Goal: Task Accomplishment & Management: Use online tool/utility

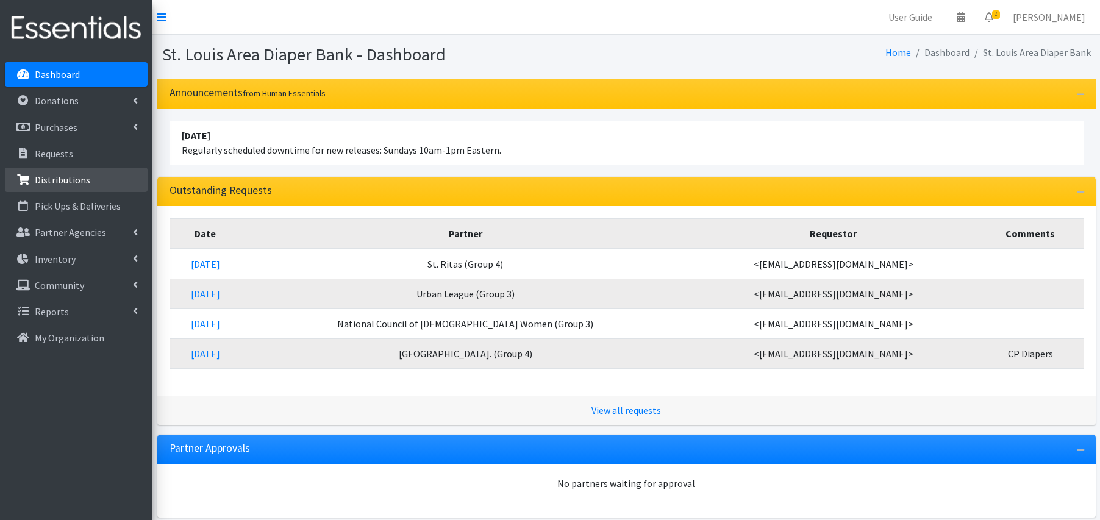
click at [95, 183] on link "Distributions" at bounding box center [76, 180] width 143 height 24
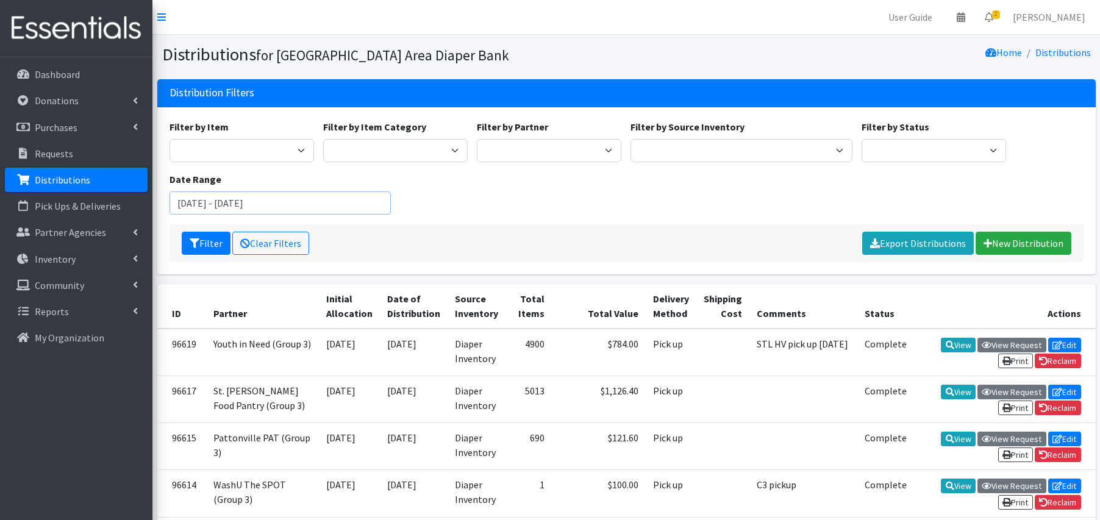
click at [268, 198] on input "[DATE] - [DATE]" at bounding box center [280, 202] width 222 height 23
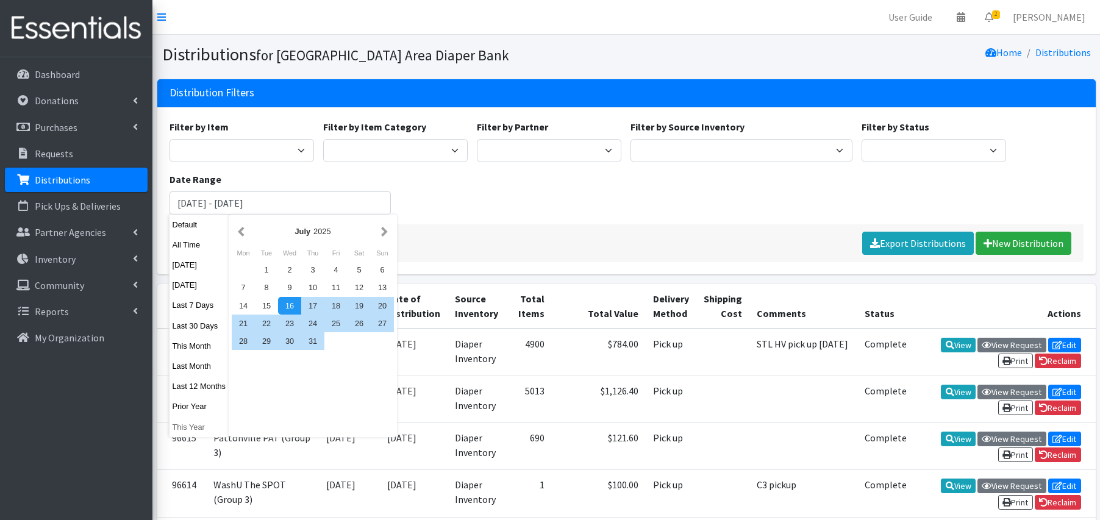
click at [200, 425] on button "This Year" at bounding box center [199, 427] width 60 height 18
type input "January 1, 2025 - December 31, 2025"
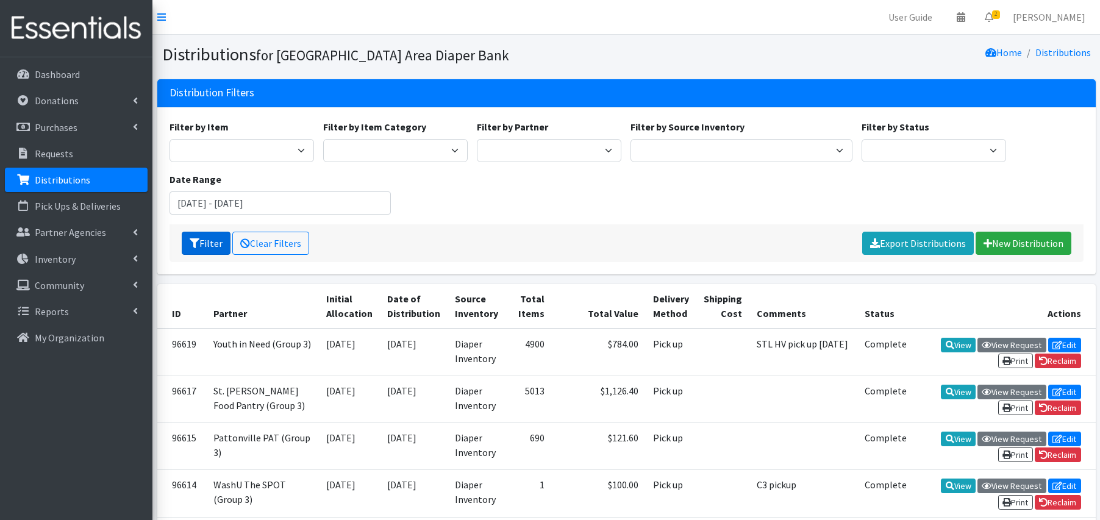
click at [208, 241] on button "Filter" at bounding box center [206, 243] width 49 height 23
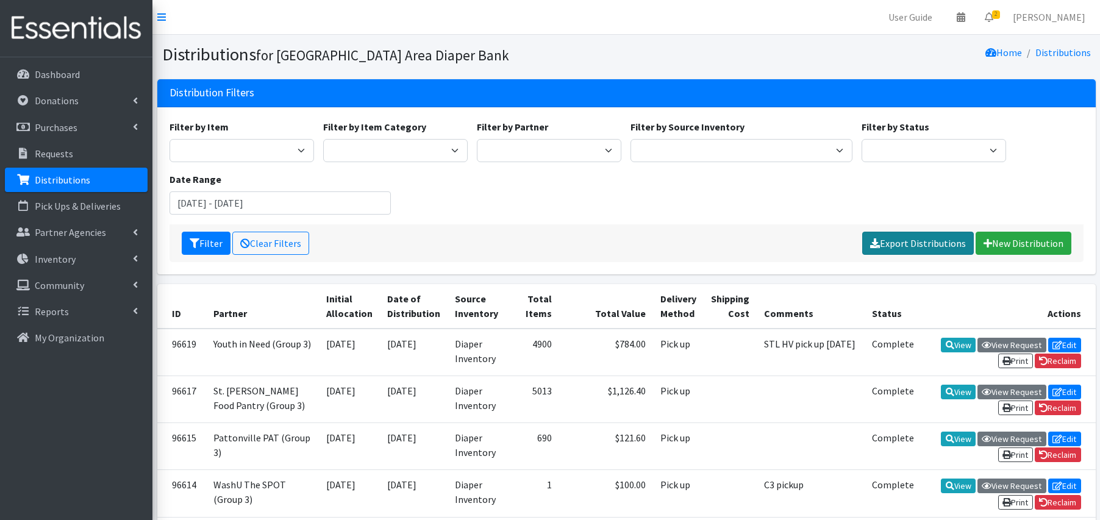
click at [923, 241] on link "Export Distributions" at bounding box center [918, 243] width 112 height 23
